Goal: Use online tool/utility: Utilize a website feature to perform a specific function

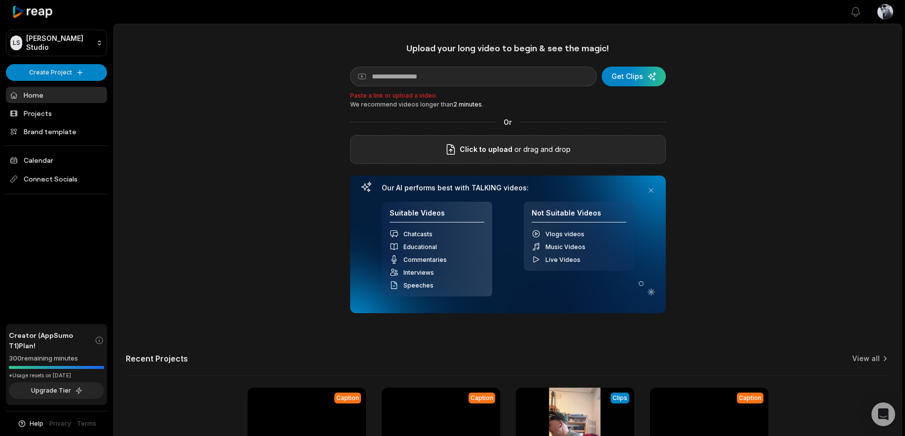
click at [498, 146] on span "Click to upload" at bounding box center [485, 149] width 53 height 12
click at [0, 0] on input "Click to upload" at bounding box center [0, 0] width 0 height 0
click at [512, 145] on p "or drag and drop" at bounding box center [541, 149] width 58 height 12
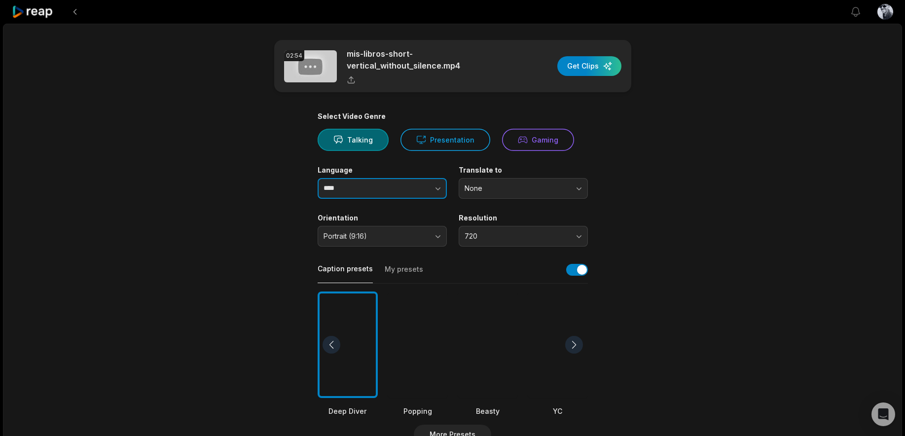
click at [362, 183] on input "****" at bounding box center [381, 188] width 129 height 21
click at [435, 184] on icon "button" at bounding box center [438, 188] width 10 height 10
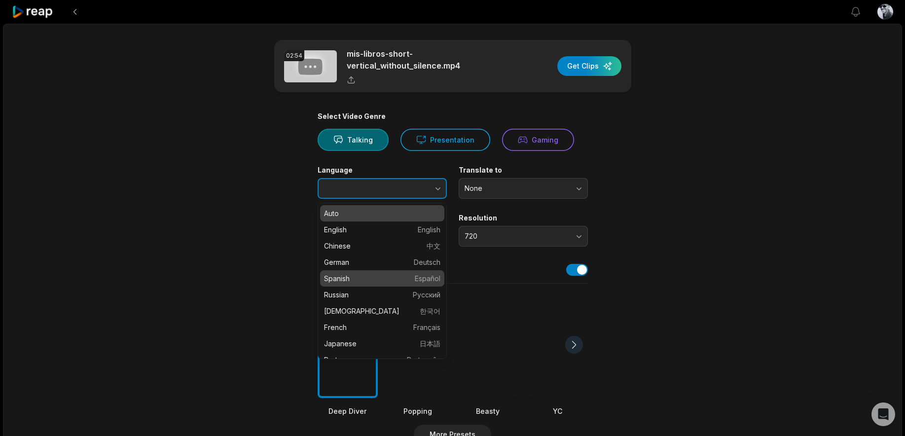
type input "*******"
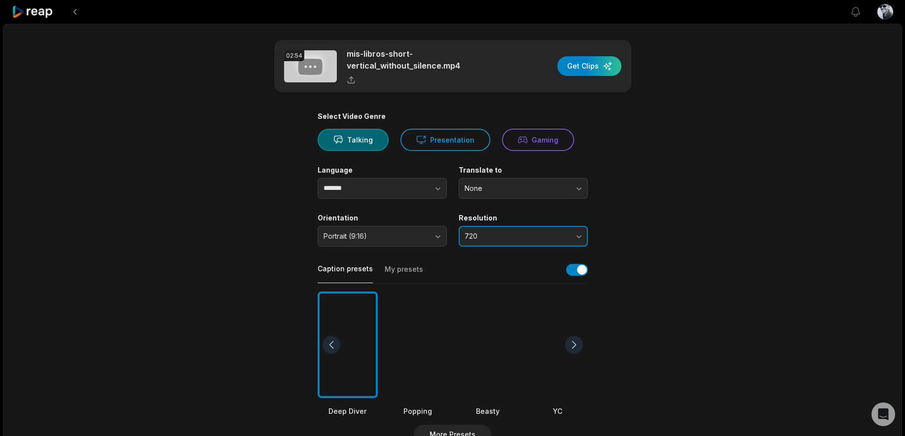
click at [564, 239] on span "720" at bounding box center [516, 236] width 104 height 9
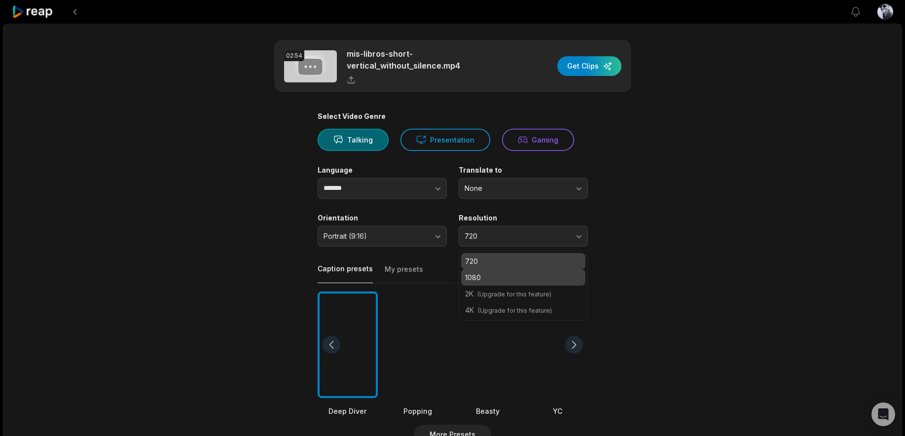
click at [537, 277] on p "1080" at bounding box center [523, 277] width 116 height 10
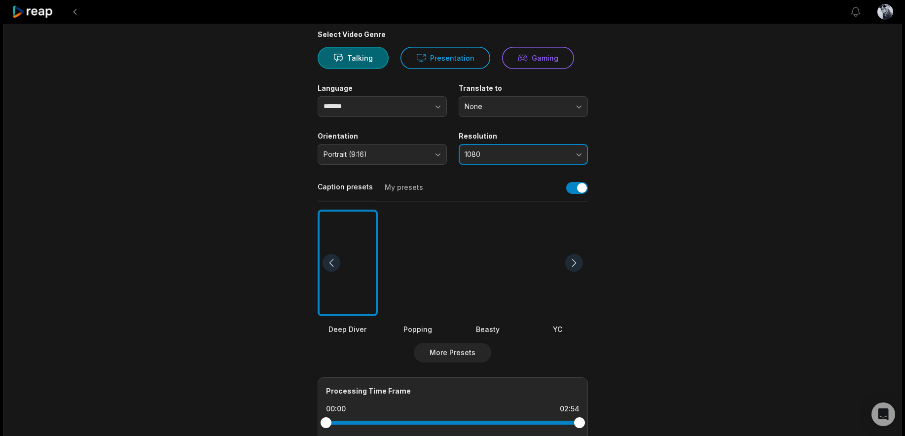
scroll to position [159, 0]
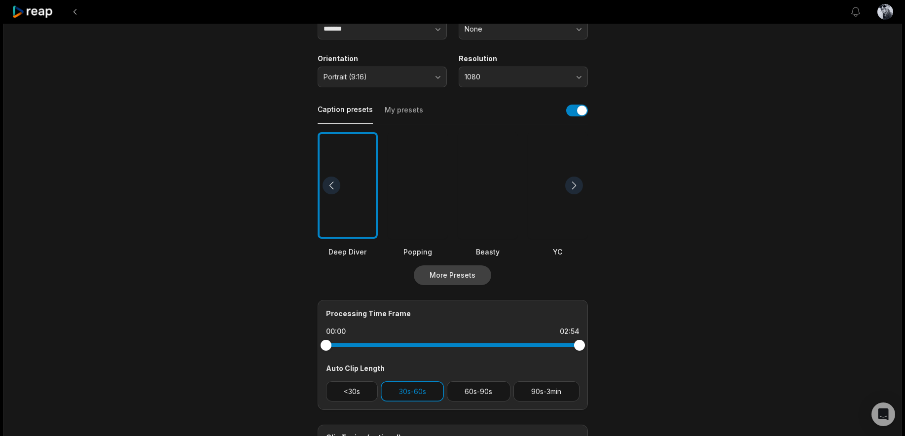
click at [432, 278] on button "More Presets" at bounding box center [452, 275] width 77 height 20
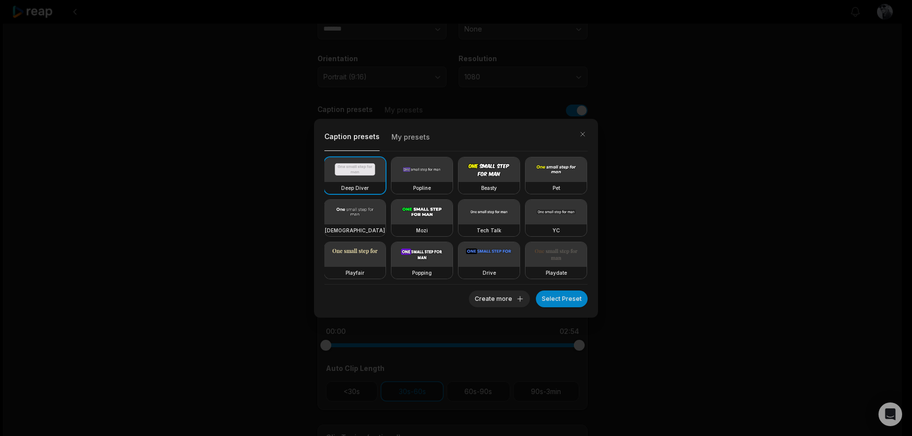
click at [385, 224] on div "[DEMOGRAPHIC_DATA]" at bounding box center [354, 230] width 61 height 12
click at [563, 299] on button "Select Preset" at bounding box center [562, 298] width 52 height 17
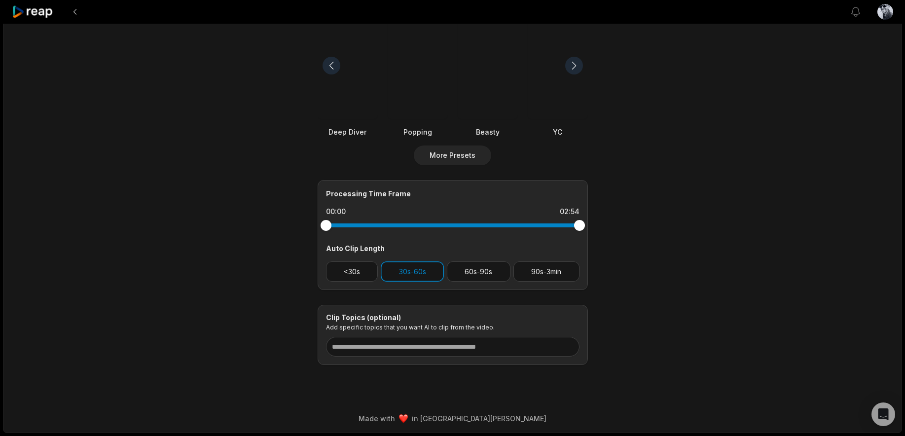
scroll to position [0, 0]
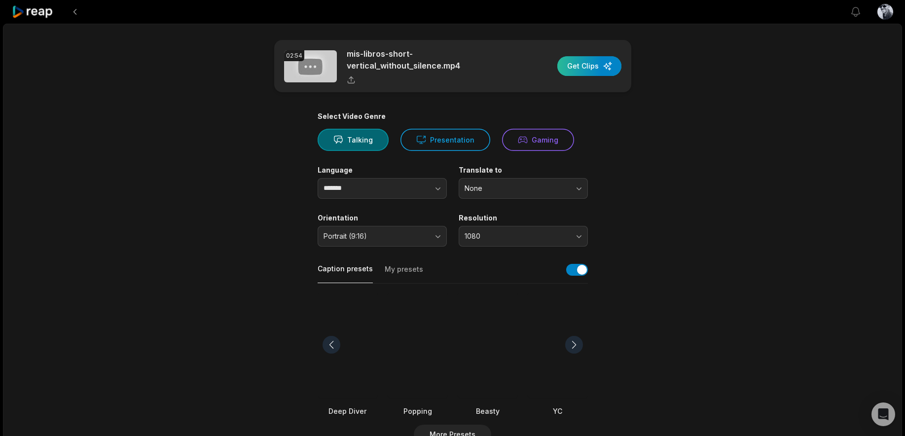
click at [571, 70] on div "button" at bounding box center [589, 66] width 64 height 20
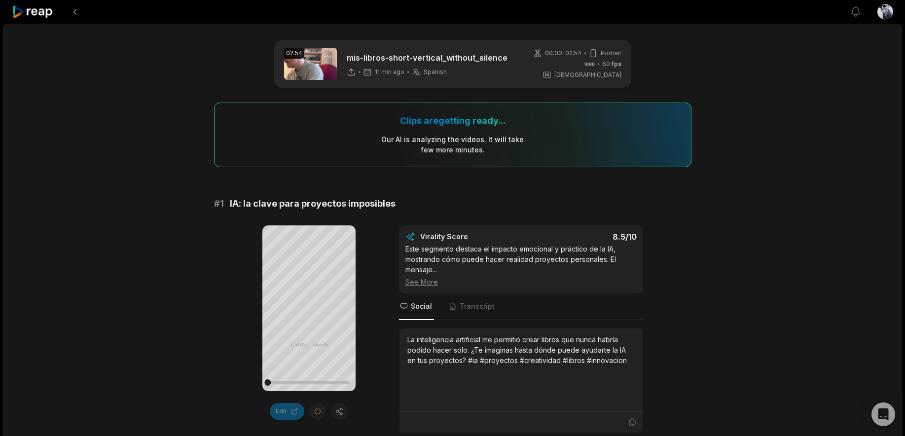
click at [431, 281] on div "See More" at bounding box center [520, 282] width 231 height 10
